Goal: Information Seeking & Learning: Compare options

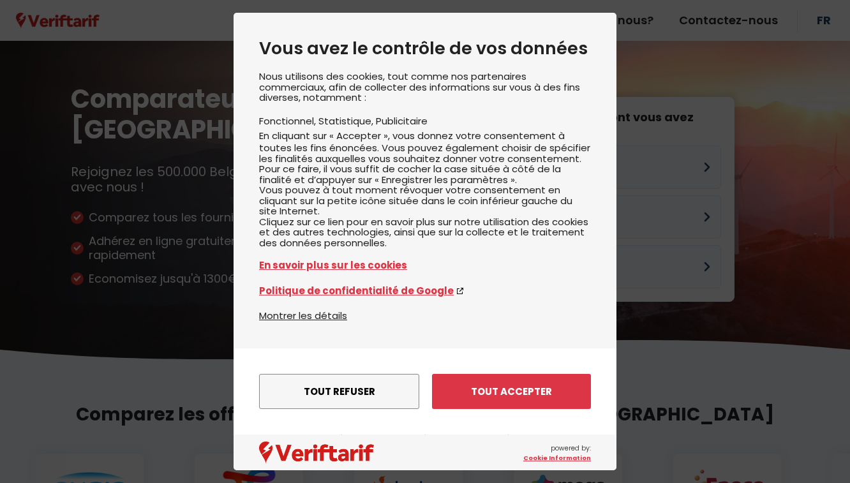
click at [488, 395] on button "Tout accepter" at bounding box center [511, 391] width 159 height 35
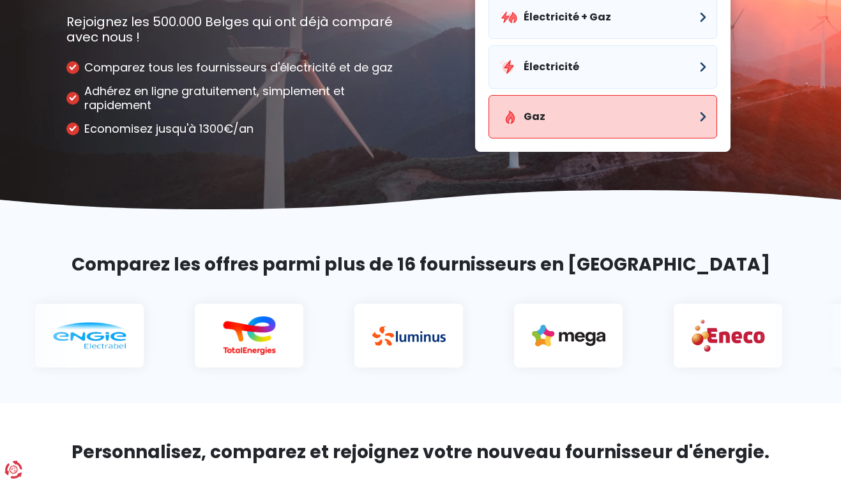
scroll to position [128, 0]
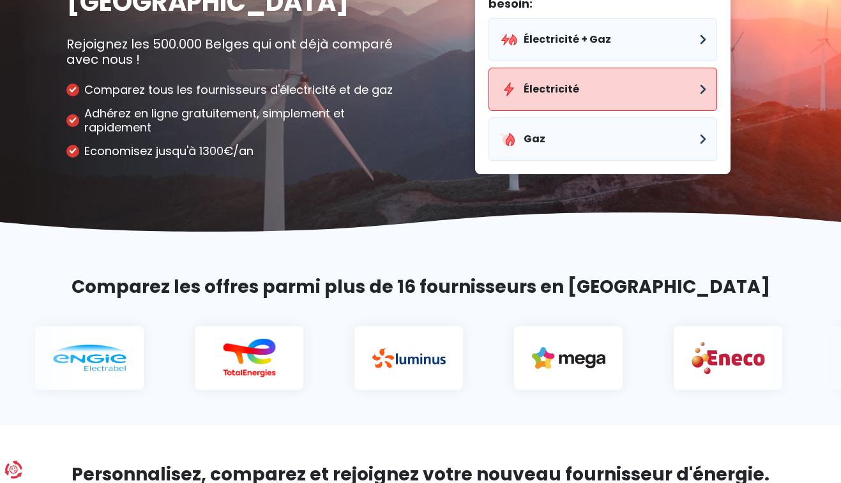
click at [564, 88] on button "Électricité" at bounding box center [602, 89] width 229 height 43
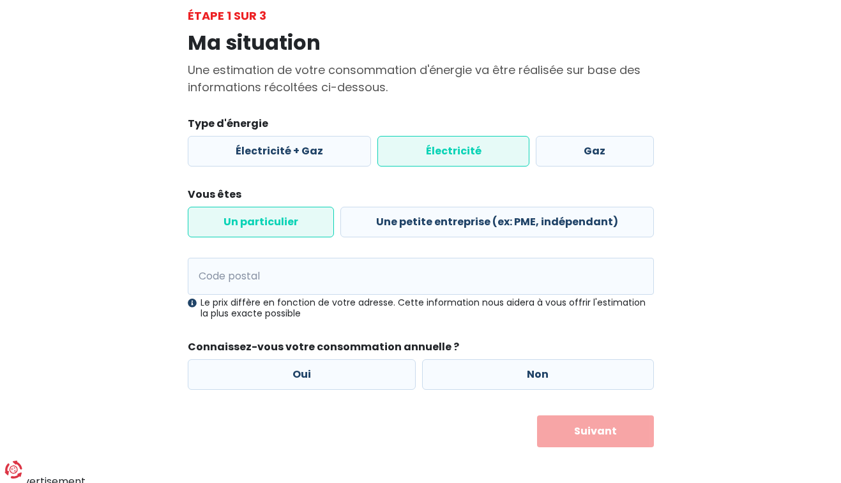
scroll to position [80, 0]
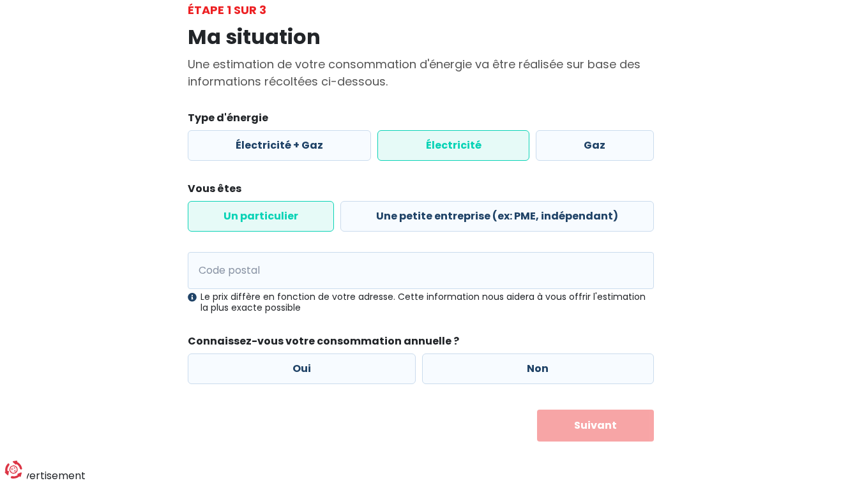
click at [439, 146] on label "Électricité" at bounding box center [453, 145] width 152 height 31
click at [439, 146] on input "Électricité" at bounding box center [453, 145] width 152 height 31
click at [287, 278] on input "Code postal" at bounding box center [421, 270] width 466 height 37
type input "1380"
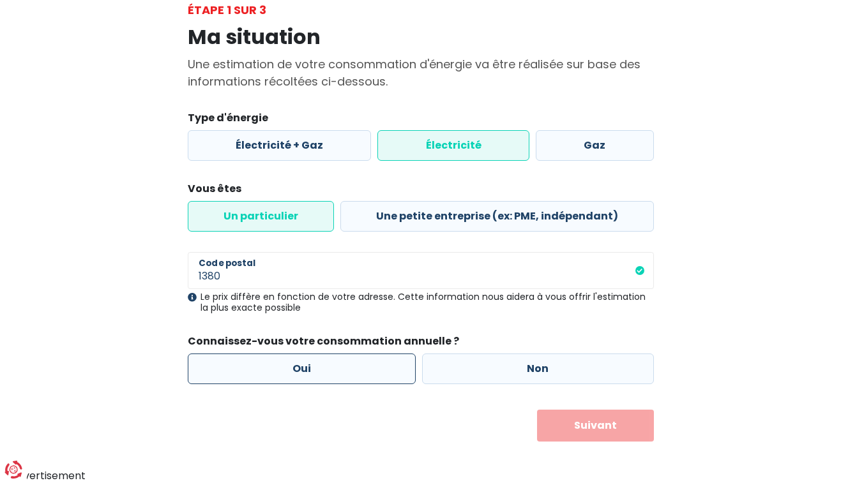
click at [303, 367] on label "Oui" at bounding box center [302, 369] width 229 height 31
click at [303, 367] on input "Oui" at bounding box center [302, 369] width 229 height 31
radio input "true"
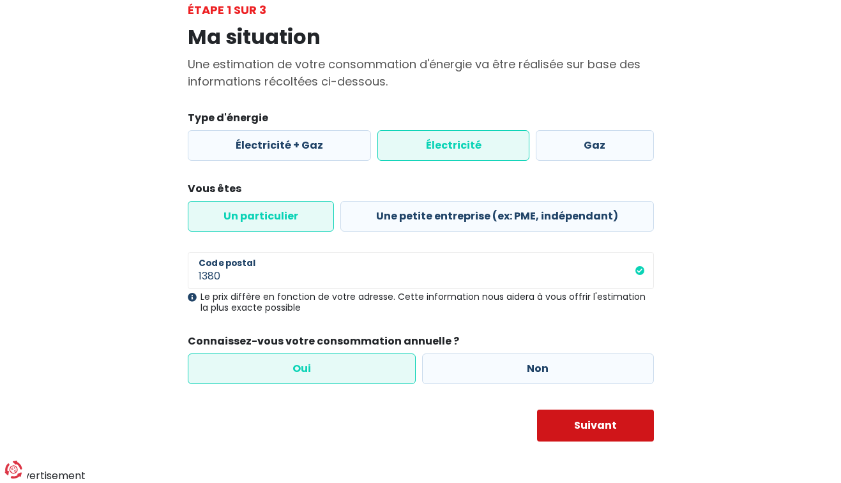
click at [587, 430] on button "Suivant" at bounding box center [595, 426] width 117 height 32
select select
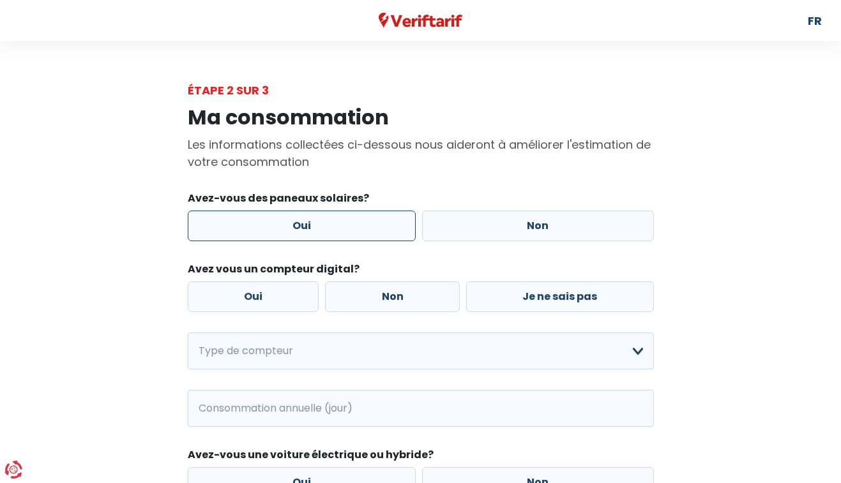
click at [322, 230] on label "Oui" at bounding box center [302, 226] width 229 height 31
click at [322, 230] on input "Oui" at bounding box center [302, 226] width 229 height 31
radio input "true"
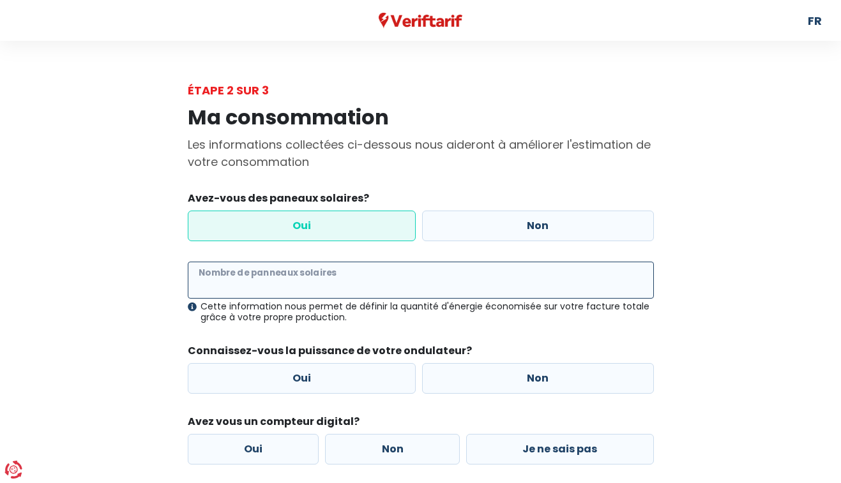
click at [301, 276] on input "Nombre de panneaux solaires" at bounding box center [421, 280] width 466 height 37
type input "10"
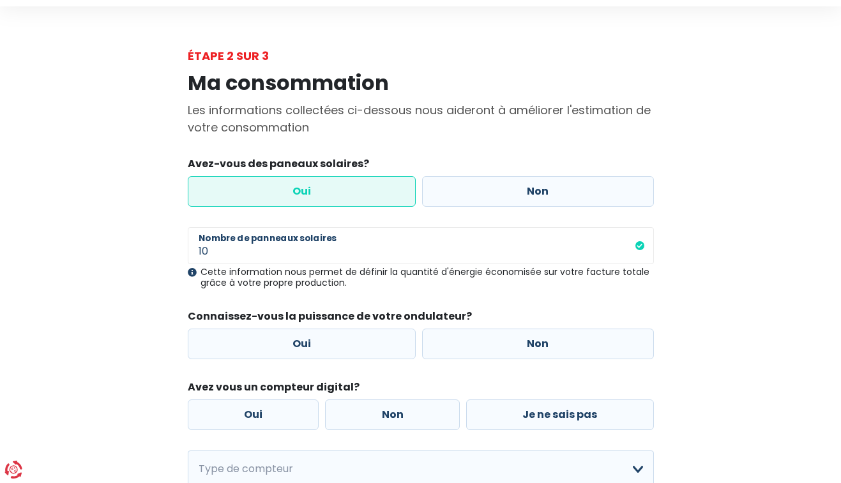
scroll to position [64, 0]
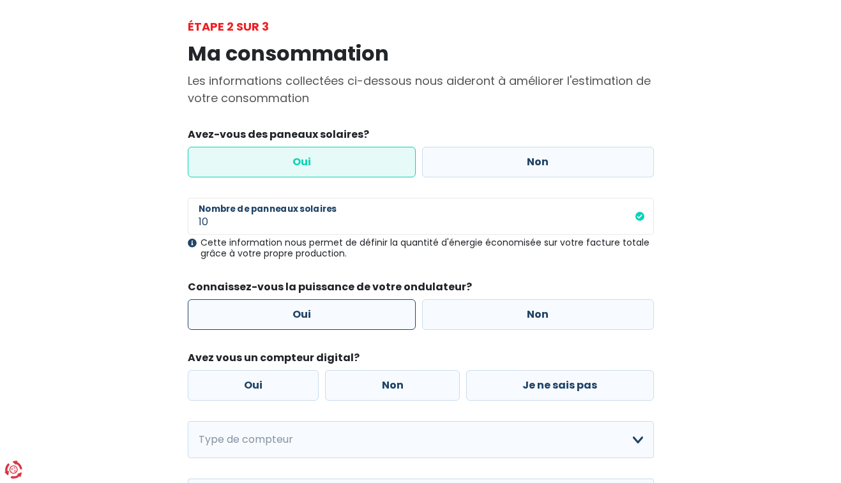
click at [319, 313] on label "Oui" at bounding box center [302, 314] width 229 height 31
click at [319, 313] on input "Oui" at bounding box center [302, 314] width 229 height 31
radio input "true"
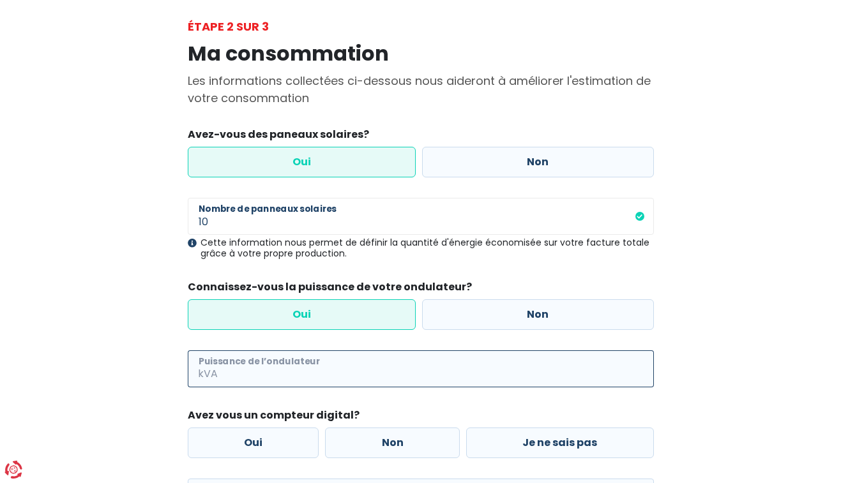
click at [293, 367] on input "Puissance de l’ondulateur" at bounding box center [437, 369] width 434 height 37
type input "7"
type input "4"
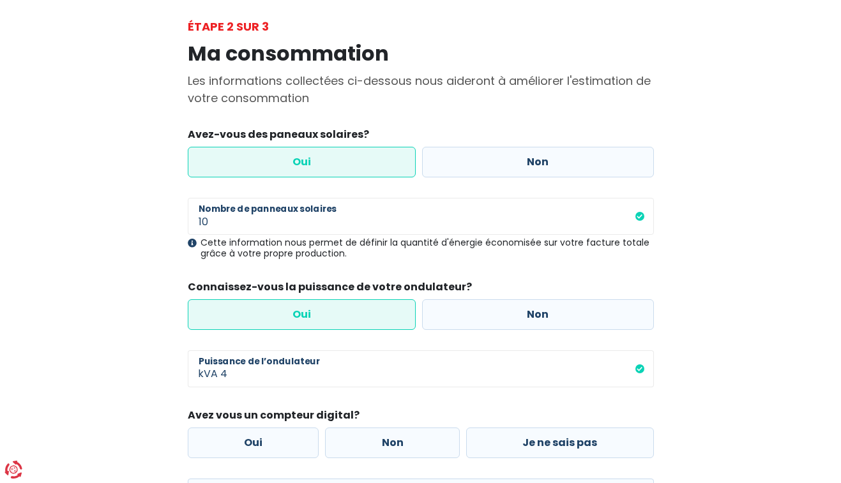
click at [49, 278] on main "Étape 2 sur 3 Ma consommation Les informations collectées ci-dessous nous aider…" at bounding box center [420, 360] width 841 height 684
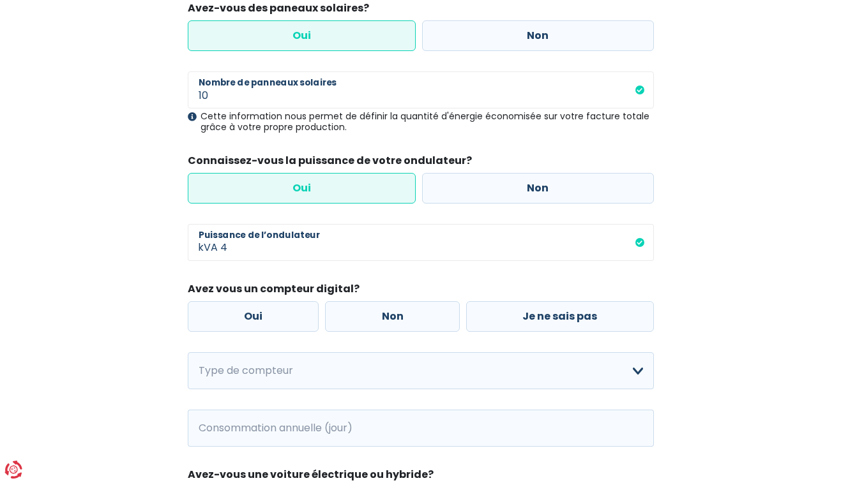
scroll to position [192, 0]
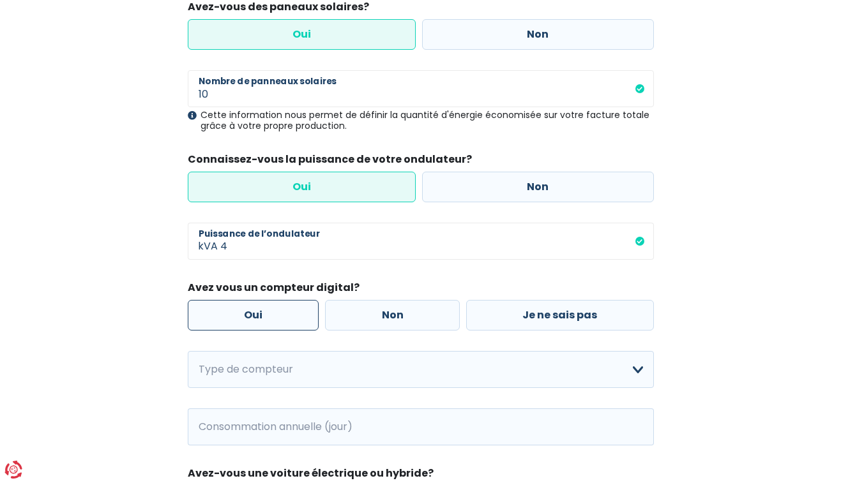
click at [262, 322] on label "Oui" at bounding box center [254, 315] width 132 height 31
click at [262, 322] on input "Oui" at bounding box center [254, 315] width 132 height 31
radio input "true"
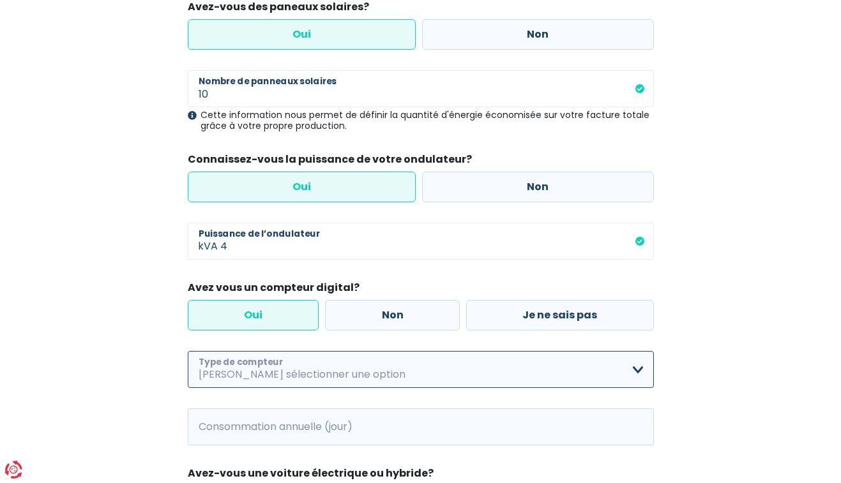
click at [301, 374] on select "Mono-horaire Bi-horaire Mono-horaire + exclusif nuit Bi-horaire + exclusif nuit…" at bounding box center [421, 369] width 466 height 37
select select "day_night_bi_hourly"
click at [188, 351] on select "Mono-horaire Bi-horaire Mono-horaire + exclusif nuit Bi-horaire + exclusif nuit…" at bounding box center [421, 369] width 466 height 37
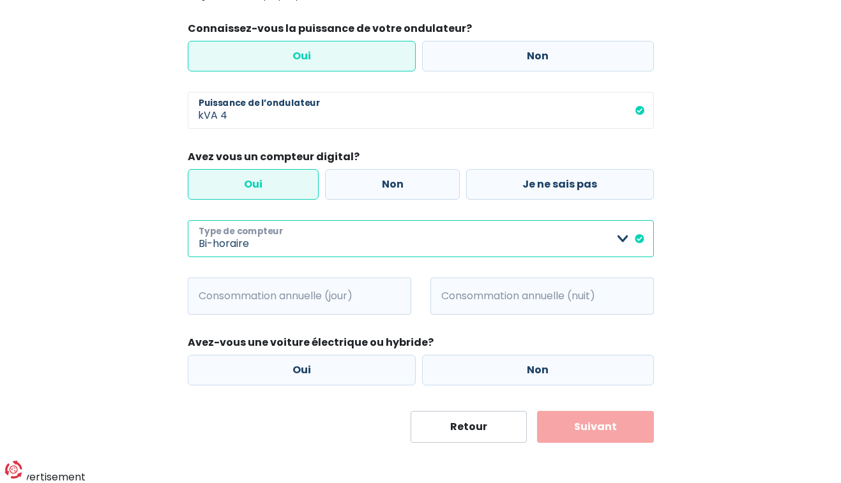
scroll to position [324, 0]
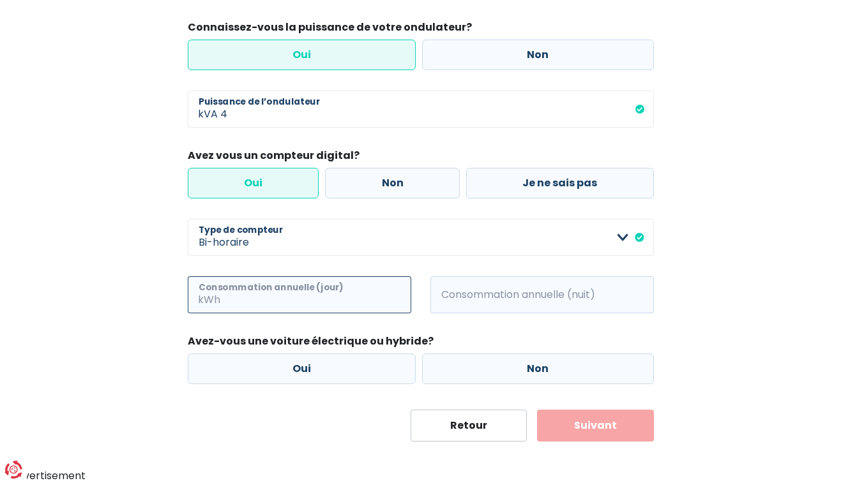
click at [265, 304] on input "Consommation annuelle (jour)" at bounding box center [317, 294] width 188 height 37
type input "4500"
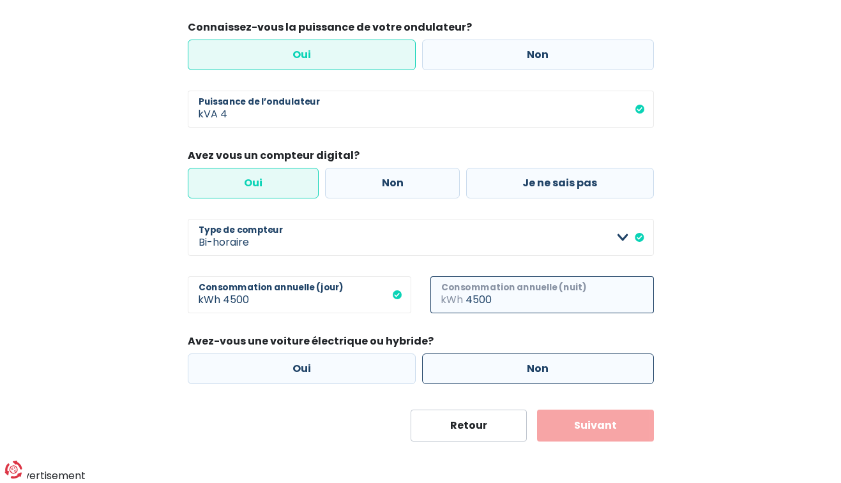
type input "4500"
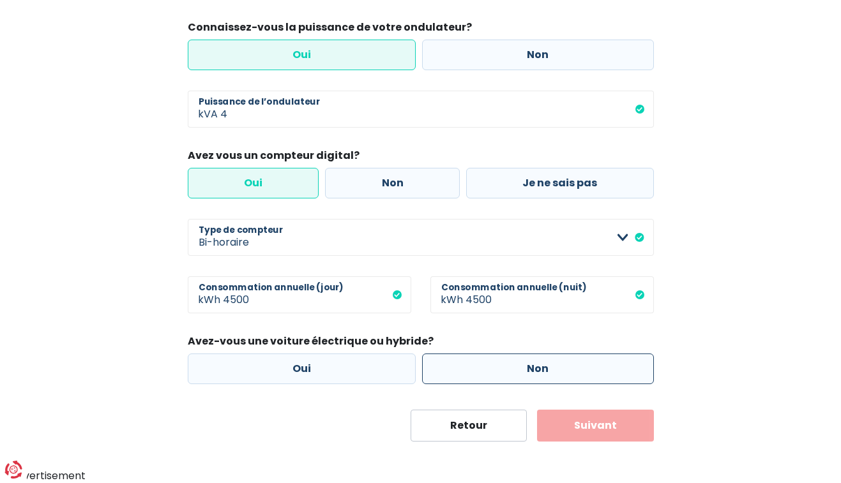
click at [513, 376] on label "Non" at bounding box center [538, 369] width 232 height 31
click at [513, 376] on input "Non" at bounding box center [538, 369] width 232 height 31
radio input "true"
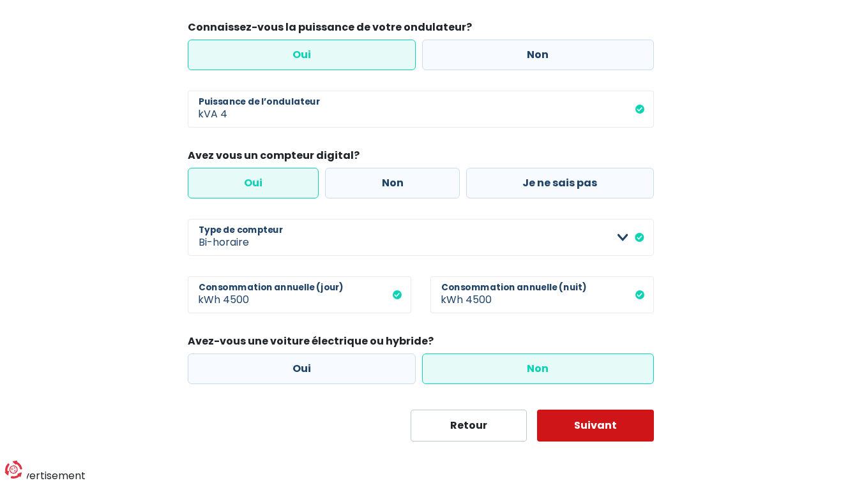
click at [575, 432] on button "Suivant" at bounding box center [595, 426] width 117 height 32
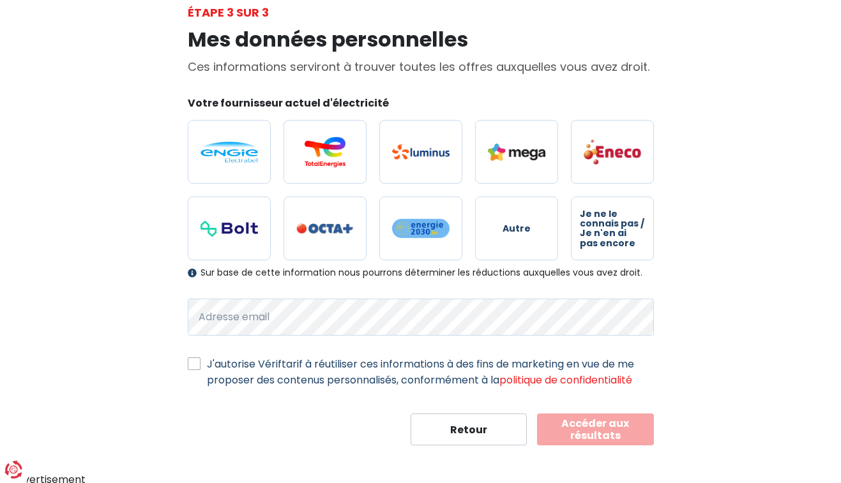
scroll to position [82, 0]
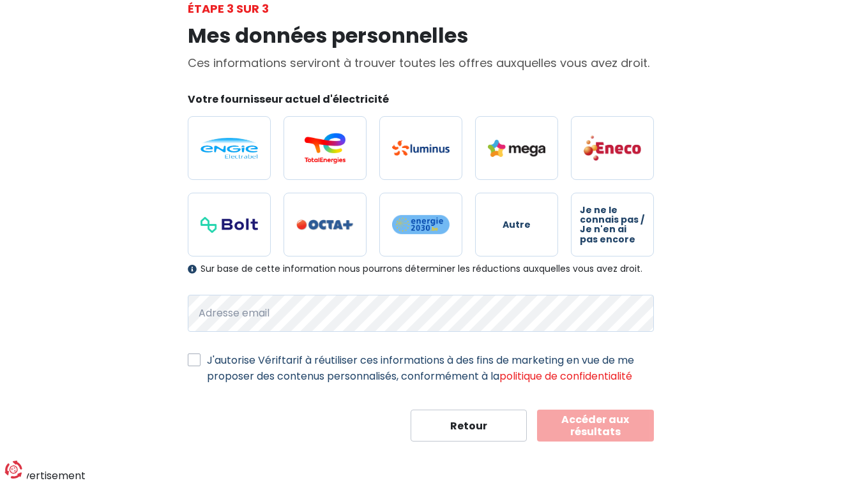
click at [587, 432] on button "Accéder aux résultats" at bounding box center [595, 426] width 117 height 32
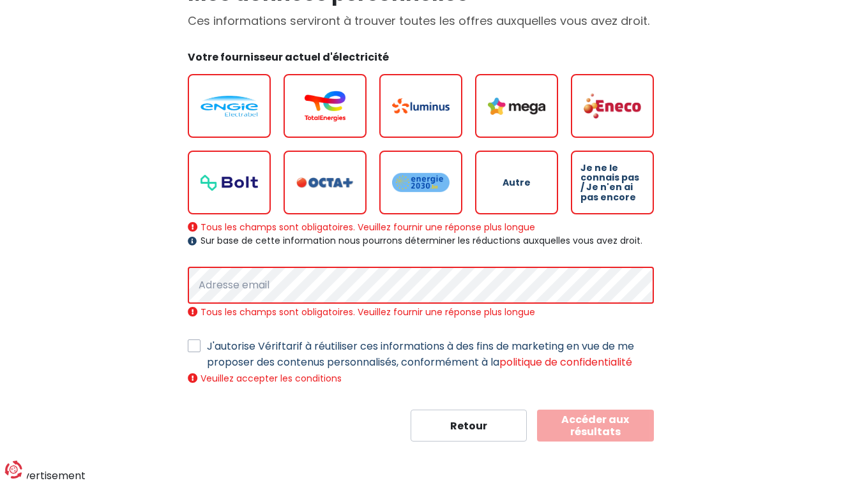
select select "day_night_bi_hourly"
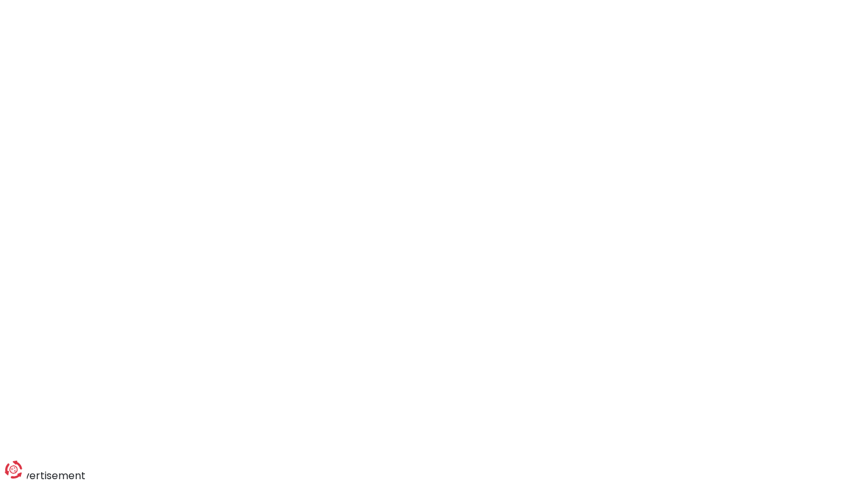
scroll to position [128, 0]
